Goal: Book appointment/travel/reservation

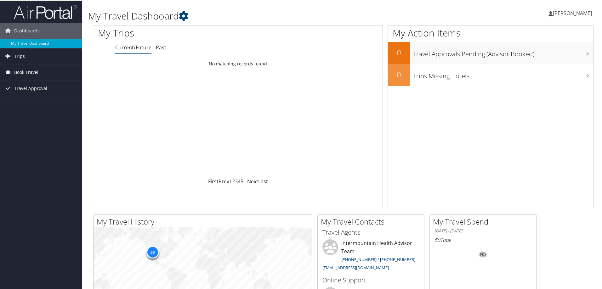
click at [40, 73] on link "Book Travel" at bounding box center [41, 72] width 82 height 16
click at [35, 101] on link "Book/Manage Online Trips" at bounding box center [41, 103] width 82 height 9
click at [37, 104] on link "Book/Manage Online Trips" at bounding box center [41, 103] width 82 height 9
